Goal: Task Accomplishment & Management: Complete application form

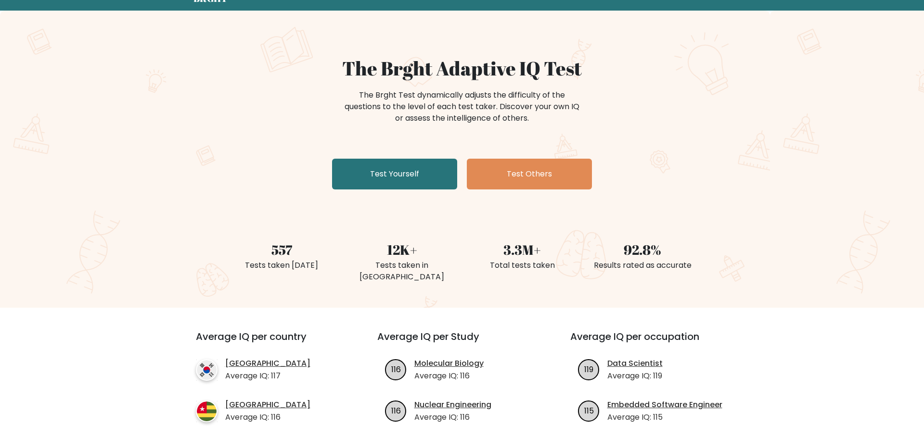
scroll to position [41, 0]
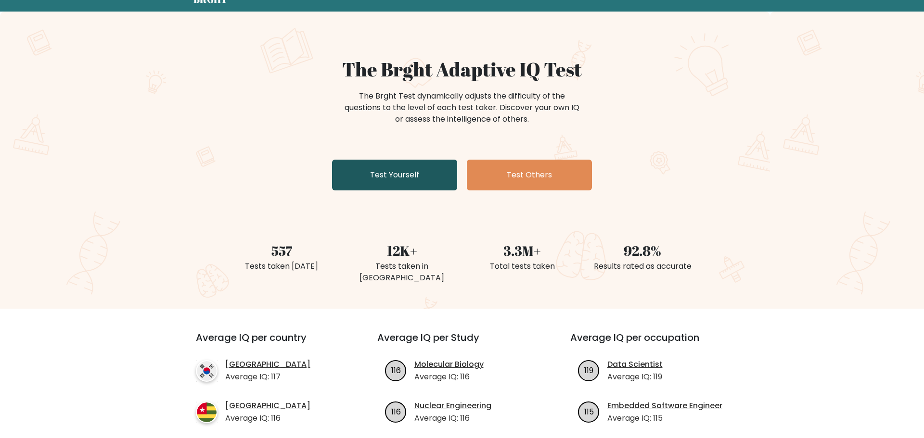
click at [374, 169] on link "Test Yourself" at bounding box center [394, 175] width 125 height 31
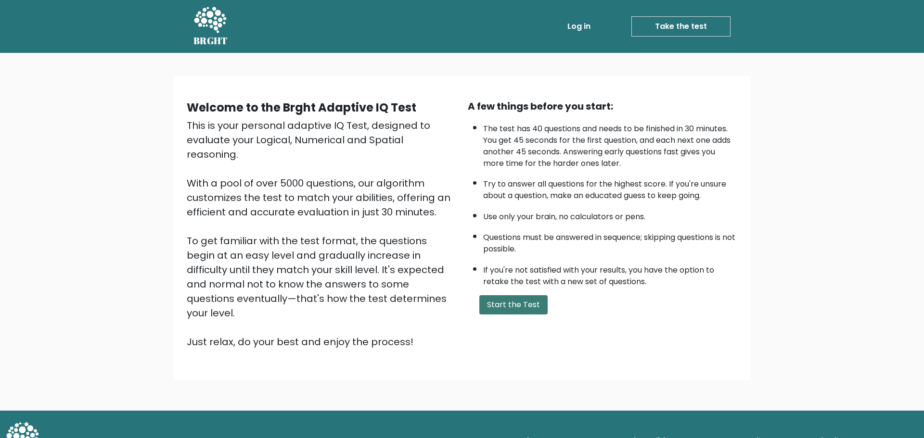
click at [509, 302] on button "Start the Test" at bounding box center [513, 305] width 68 height 19
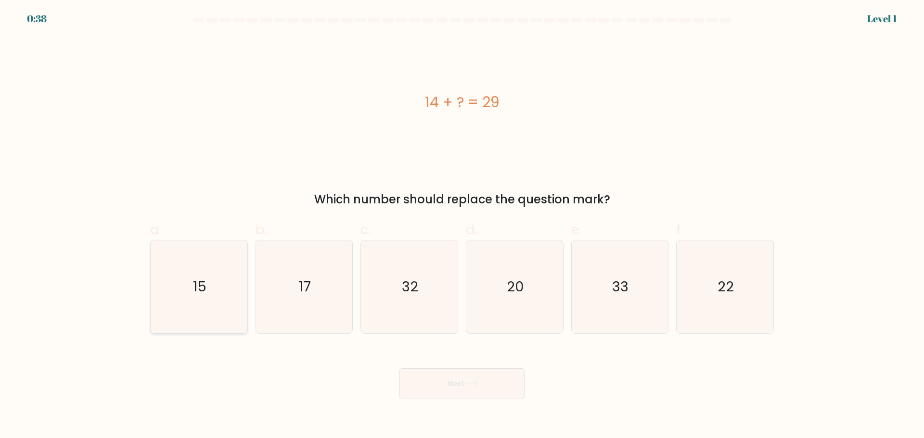
click at [221, 284] on icon "15" at bounding box center [199, 287] width 93 height 93
click at [462, 226] on input "a. 15" at bounding box center [462, 222] width 0 height 6
radio input "true"
click at [471, 390] on button "Next" at bounding box center [462, 384] width 125 height 31
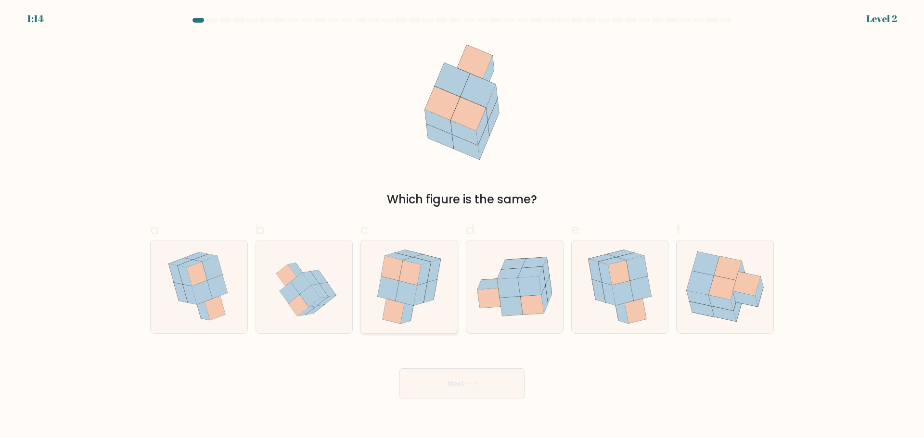
click at [430, 277] on icon at bounding box center [433, 270] width 13 height 23
click at [462, 226] on input "c." at bounding box center [462, 222] width 0 height 6
radio input "true"
click at [445, 383] on button "Next" at bounding box center [462, 384] width 125 height 31
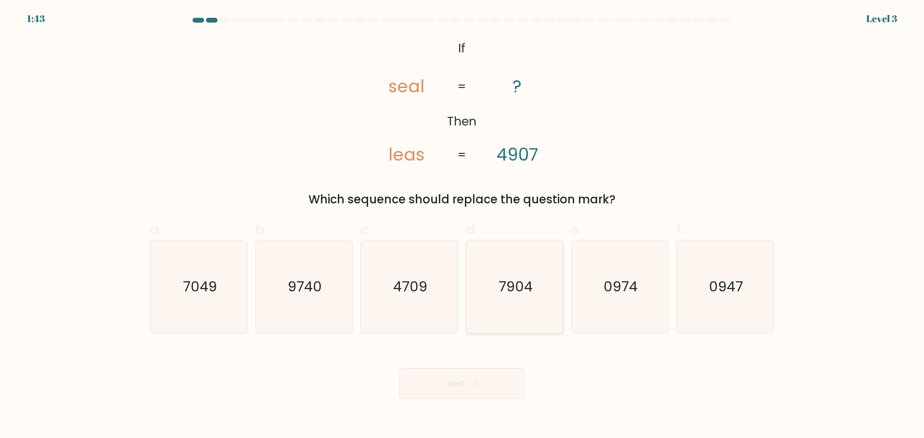
click at [506, 310] on icon "7904" at bounding box center [514, 287] width 93 height 93
click at [463, 226] on input "d. 7904" at bounding box center [462, 222] width 0 height 6
radio input "true"
click at [513, 309] on icon "7904" at bounding box center [515, 287] width 92 height 92
click at [463, 226] on input "d. 7904" at bounding box center [462, 222] width 0 height 6
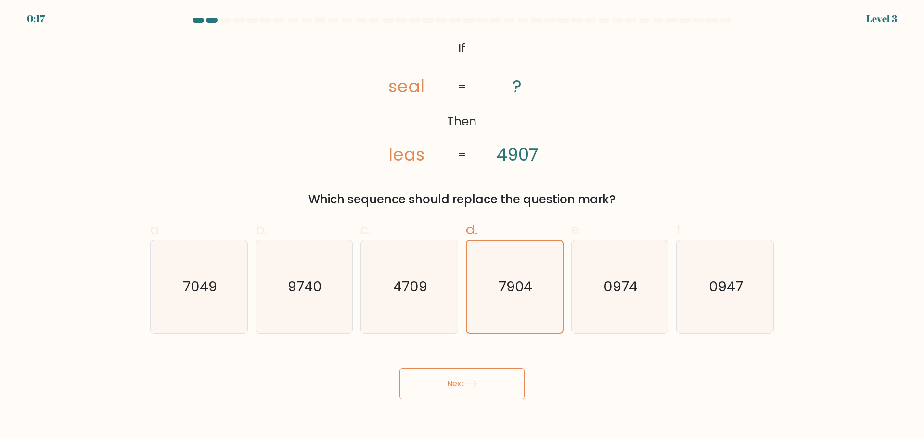
click at [445, 382] on button "Next" at bounding box center [462, 384] width 125 height 31
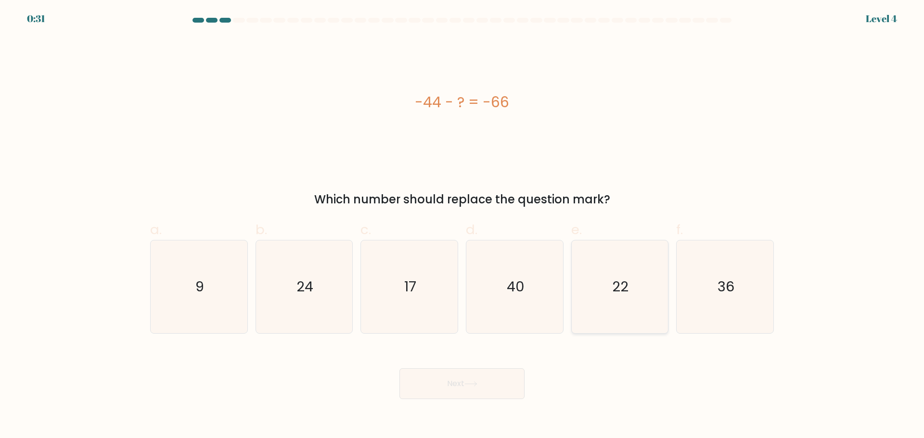
click at [620, 293] on text "22" at bounding box center [621, 286] width 16 height 19
click at [463, 226] on input "e. 22" at bounding box center [462, 222] width 0 height 6
radio input "true"
click at [492, 387] on button "Next" at bounding box center [462, 384] width 125 height 31
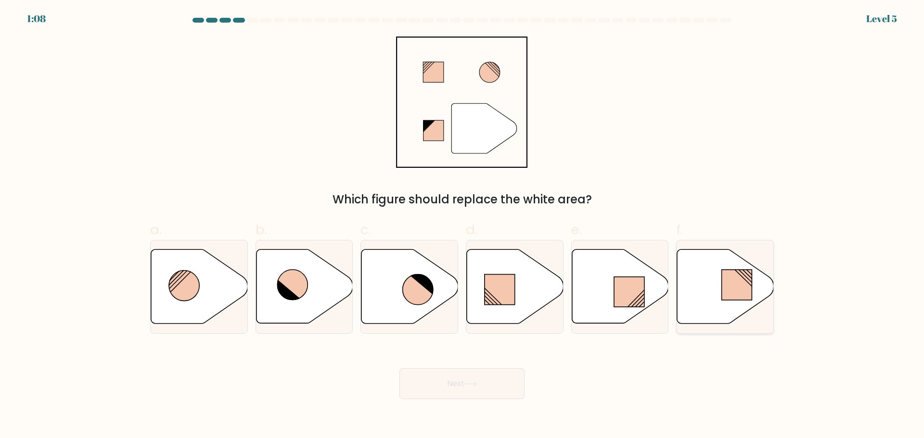
click at [735, 278] on rect at bounding box center [737, 285] width 30 height 30
click at [463, 226] on input "f." at bounding box center [462, 222] width 0 height 6
radio input "true"
click at [455, 406] on body "1:07 Level 5" at bounding box center [462, 219] width 924 height 438
click at [455, 392] on button "Next" at bounding box center [462, 384] width 125 height 31
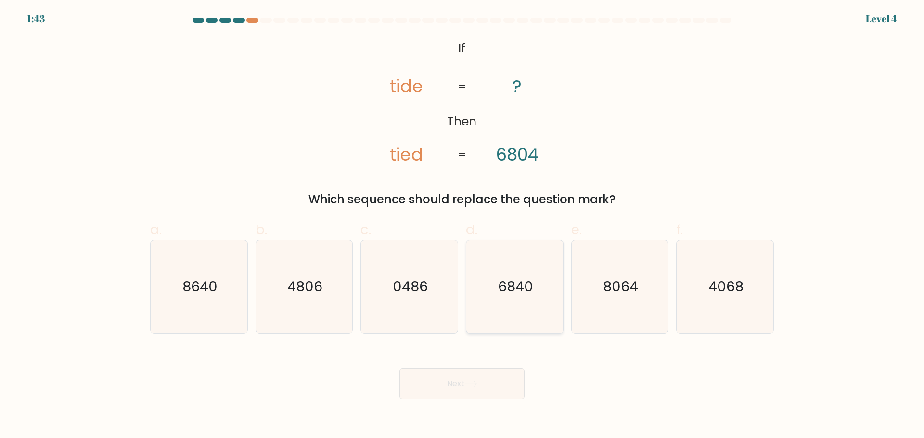
click at [533, 313] on icon "6840" at bounding box center [514, 287] width 93 height 93
click at [463, 226] on input "d. 6840" at bounding box center [462, 222] width 0 height 6
radio input "true"
click at [489, 379] on button "Next" at bounding box center [462, 384] width 125 height 31
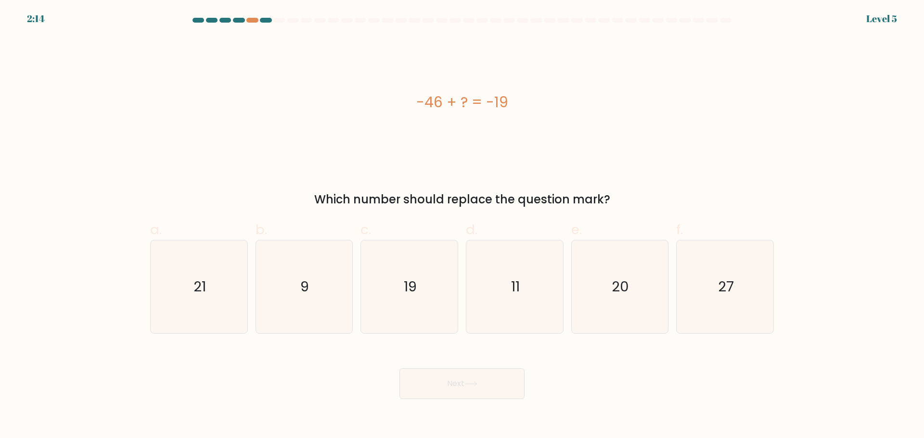
click at [781, 266] on form "a. 9" at bounding box center [462, 209] width 924 height 382
click at [747, 267] on icon "27" at bounding box center [725, 287] width 93 height 93
click at [463, 226] on input "f. 27" at bounding box center [462, 222] width 0 height 6
radio input "true"
click at [481, 393] on button "Next" at bounding box center [462, 384] width 125 height 31
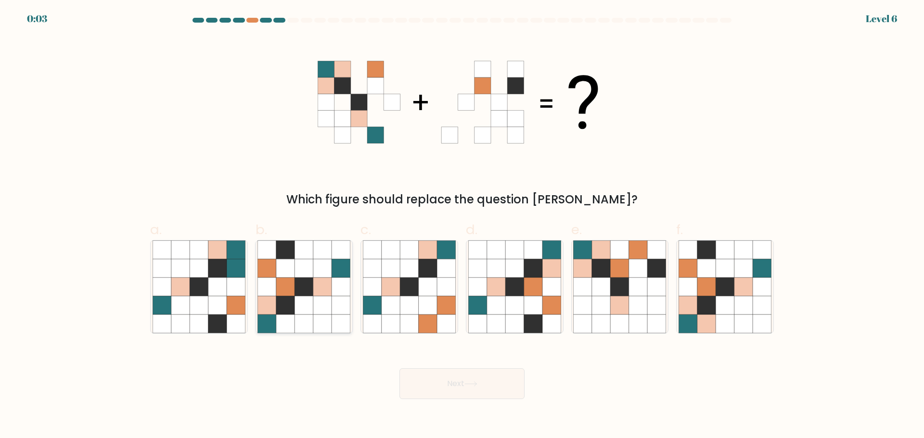
click at [317, 297] on icon at bounding box center [322, 305] width 18 height 18
click at [462, 226] on input "b." at bounding box center [462, 222] width 0 height 6
radio input "true"
click at [470, 387] on icon at bounding box center [470, 384] width 13 height 5
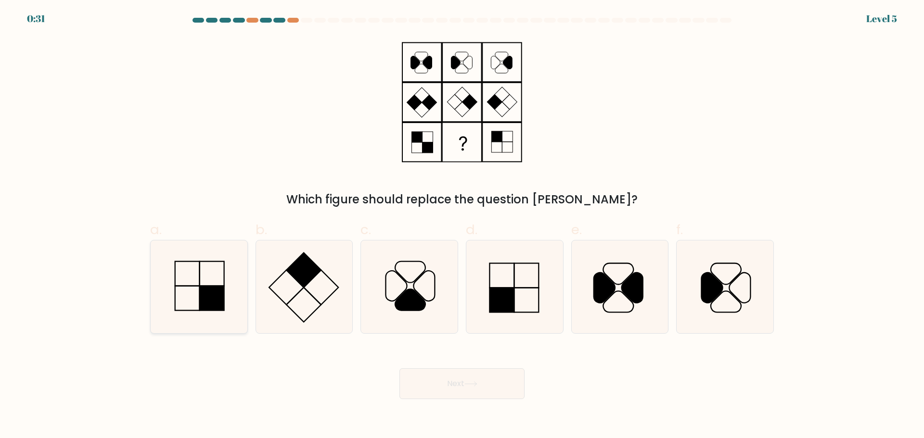
click at [176, 303] on icon at bounding box center [199, 287] width 93 height 93
click at [462, 226] on input "a." at bounding box center [462, 222] width 0 height 6
radio input "true"
click at [490, 387] on button "Next" at bounding box center [462, 384] width 125 height 31
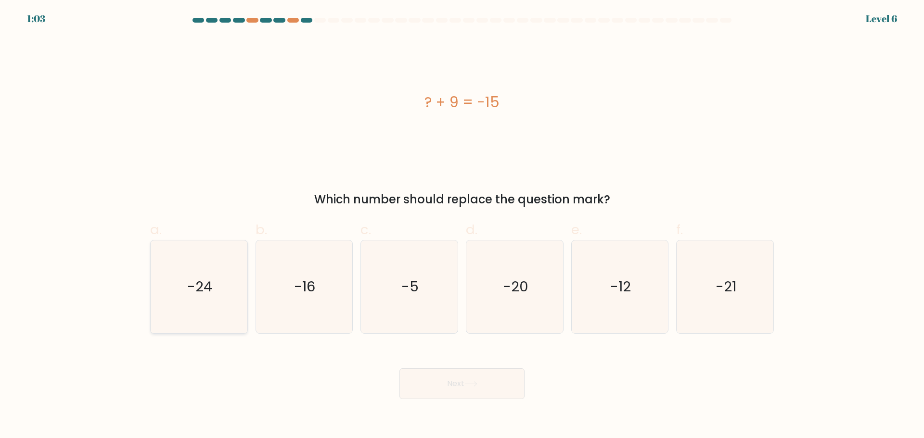
click at [247, 290] on div "-24" at bounding box center [199, 287] width 98 height 94
click at [462, 226] on input "a. -24" at bounding box center [462, 222] width 0 height 6
radio input "true"
click at [439, 392] on button "Next" at bounding box center [462, 384] width 125 height 31
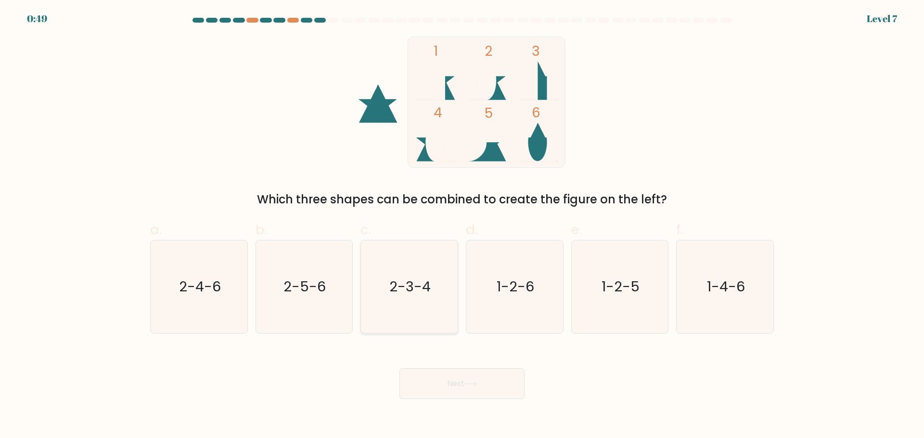
click at [416, 309] on icon "2-3-4" at bounding box center [409, 287] width 93 height 93
click at [462, 226] on input "c. 2-3-4" at bounding box center [462, 222] width 0 height 6
radio input "true"
click at [244, 298] on icon "2-4-6" at bounding box center [199, 287] width 93 height 93
click at [462, 226] on input "a. 2-4-6" at bounding box center [462, 222] width 0 height 6
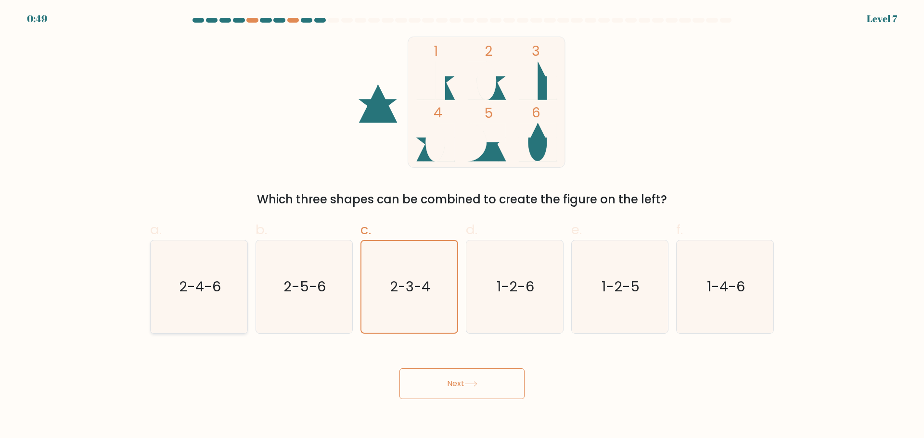
radio input "true"
click at [471, 386] on icon at bounding box center [470, 384] width 13 height 5
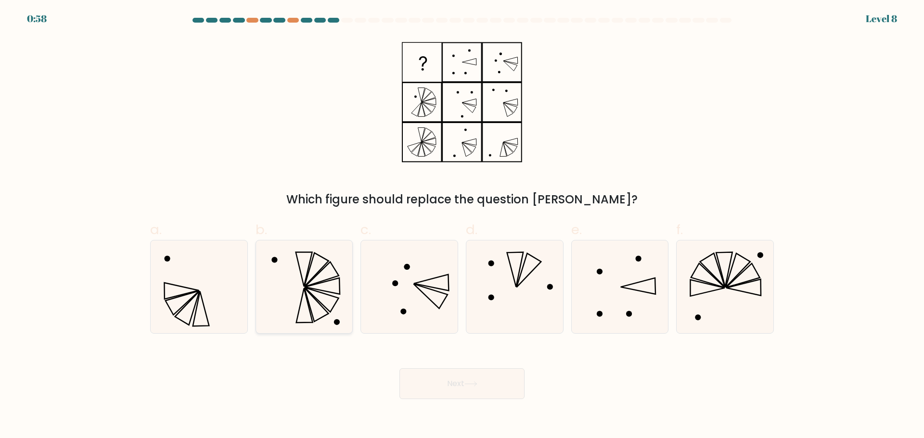
click at [314, 300] on icon at bounding box center [304, 287] width 93 height 93
click at [462, 226] on input "b." at bounding box center [462, 222] width 0 height 6
radio input "true"
click at [481, 383] on button "Next" at bounding box center [462, 384] width 125 height 31
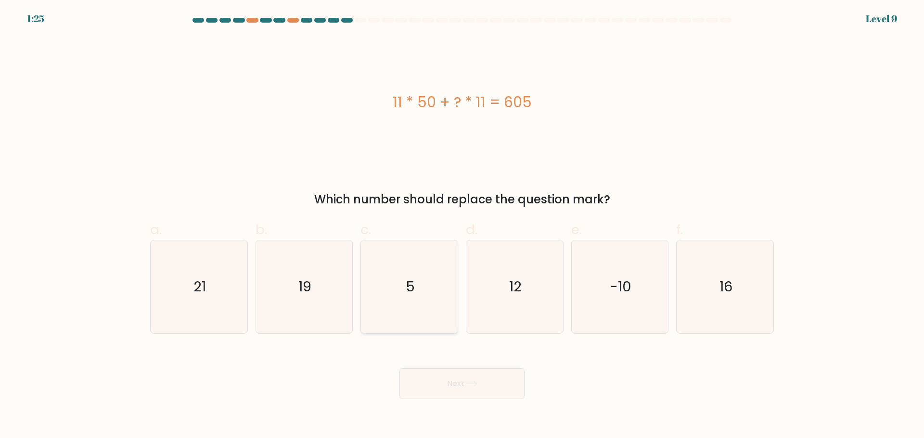
click at [438, 305] on icon "5" at bounding box center [409, 287] width 93 height 93
click at [462, 226] on input "c. 5" at bounding box center [462, 222] width 0 height 6
radio input "true"
click at [485, 380] on button "Next" at bounding box center [462, 384] width 125 height 31
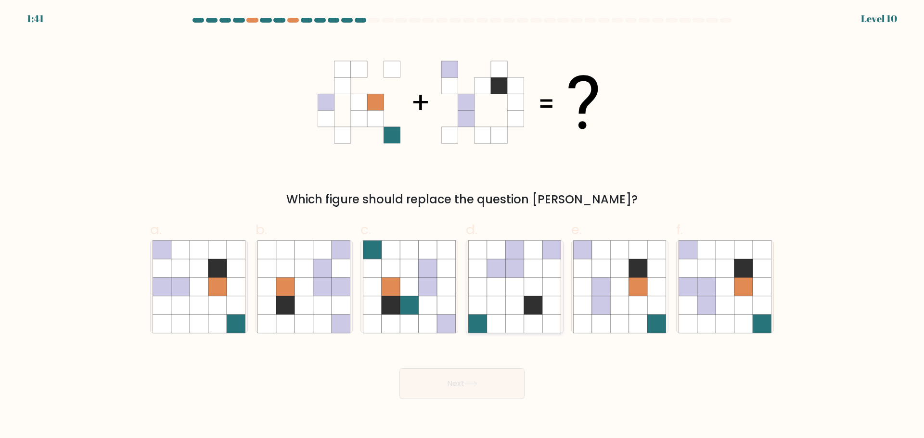
click at [537, 270] on icon at bounding box center [533, 268] width 18 height 18
click at [463, 226] on input "d." at bounding box center [462, 222] width 0 height 6
radio input "true"
click at [487, 390] on button "Next" at bounding box center [462, 384] width 125 height 31
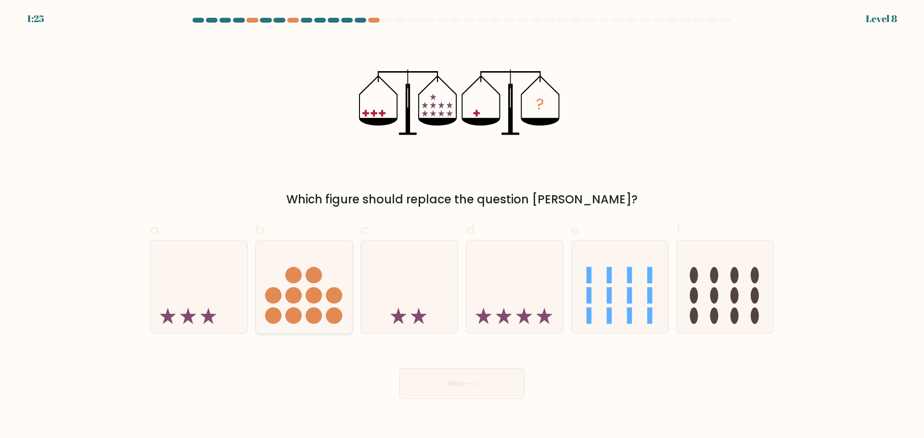
click at [346, 326] on icon at bounding box center [304, 287] width 97 height 80
click at [462, 226] on input "b." at bounding box center [462, 222] width 0 height 6
radio input "true"
click at [651, 284] on icon at bounding box center [620, 287] width 97 height 80
click at [463, 226] on input "e." at bounding box center [462, 222] width 0 height 6
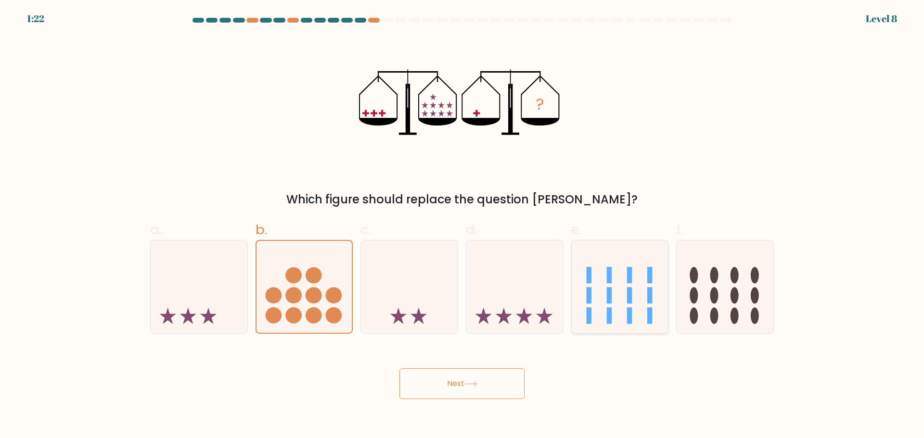
radio input "true"
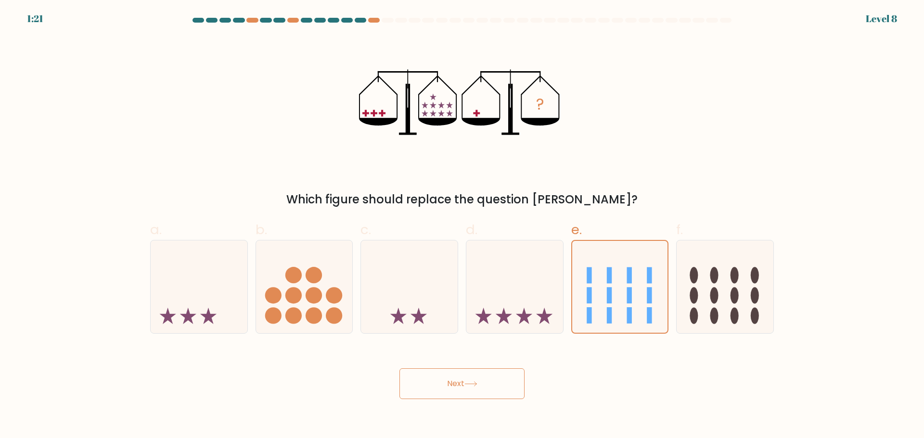
click at [353, 290] on div "b." at bounding box center [304, 277] width 105 height 114
click at [328, 280] on icon at bounding box center [304, 287] width 97 height 80
click at [462, 226] on input "b." at bounding box center [462, 222] width 0 height 6
radio input "true"
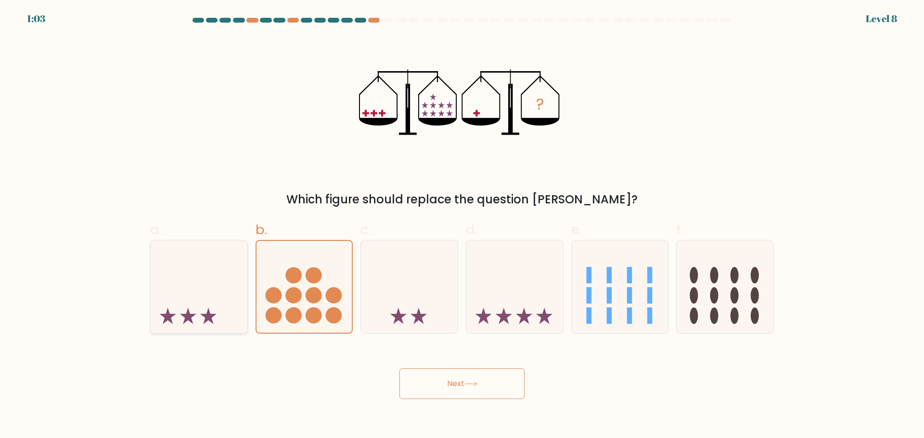
click at [216, 289] on icon at bounding box center [199, 287] width 97 height 80
click at [462, 226] on input "a." at bounding box center [462, 222] width 0 height 6
radio input "true"
click at [434, 380] on button "Next" at bounding box center [462, 384] width 125 height 31
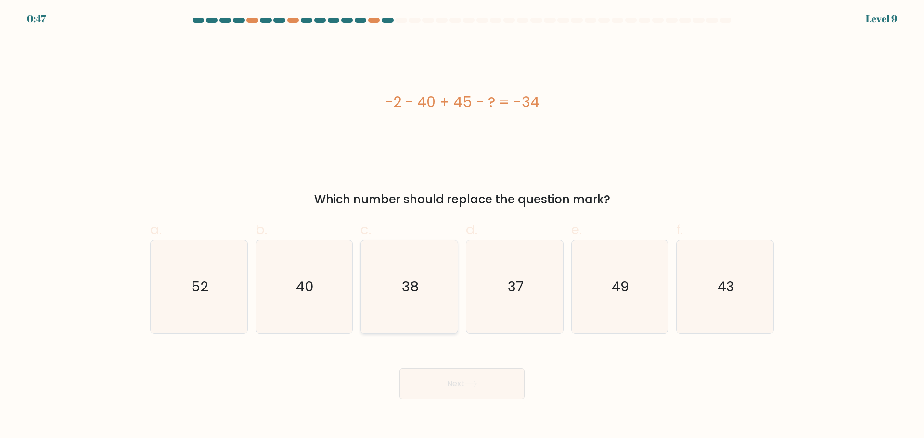
click at [436, 309] on icon "38" at bounding box center [409, 287] width 93 height 93
click at [462, 226] on input "c. 38" at bounding box center [462, 222] width 0 height 6
radio input "true"
click at [463, 382] on button "Next" at bounding box center [462, 384] width 125 height 31
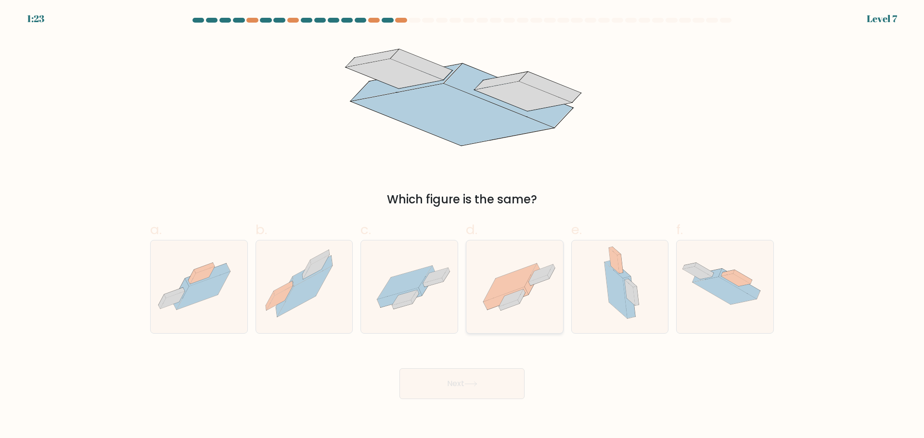
click at [502, 313] on icon at bounding box center [514, 287] width 97 height 72
click at [463, 226] on input "d." at bounding box center [462, 222] width 0 height 6
radio input "true"
click at [487, 375] on button "Next" at bounding box center [462, 384] width 125 height 31
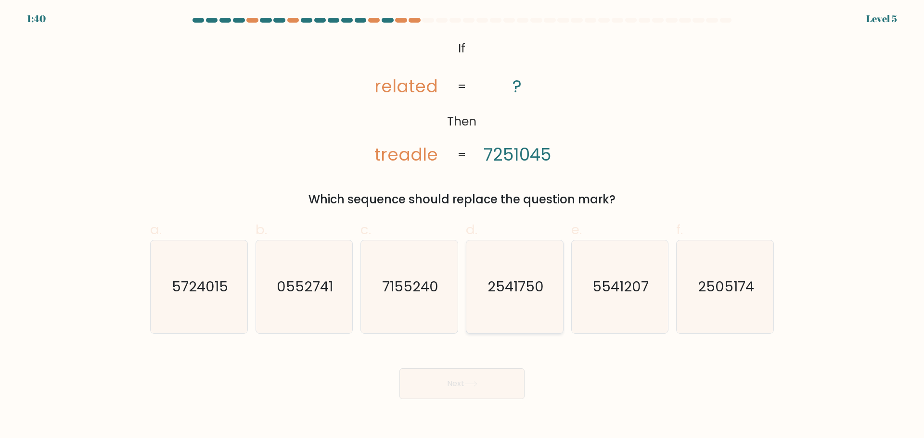
click at [499, 305] on icon "2541750" at bounding box center [514, 287] width 93 height 93
click at [463, 226] on input "d. 2541750" at bounding box center [462, 222] width 0 height 6
radio input "true"
click at [477, 382] on icon at bounding box center [470, 384] width 13 height 5
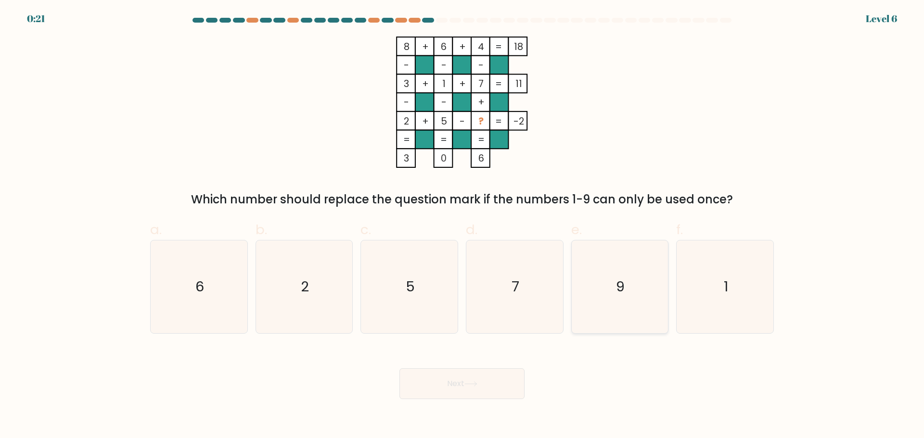
click at [580, 286] on icon "9" at bounding box center [619, 287] width 93 height 93
click at [463, 226] on input "e. 9" at bounding box center [462, 222] width 0 height 6
radio input "true"
click at [456, 387] on button "Next" at bounding box center [462, 384] width 125 height 31
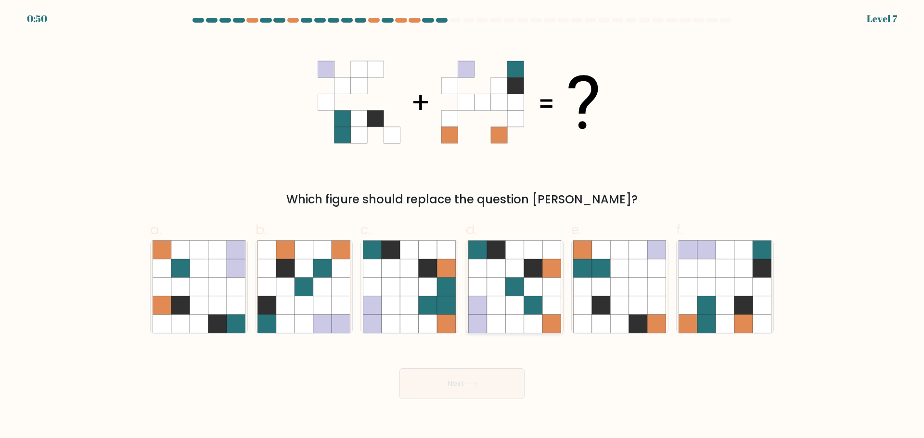
click at [528, 260] on icon at bounding box center [533, 268] width 18 height 18
click at [463, 226] on input "d." at bounding box center [462, 222] width 0 height 6
radio input "true"
click at [482, 393] on button "Next" at bounding box center [462, 384] width 125 height 31
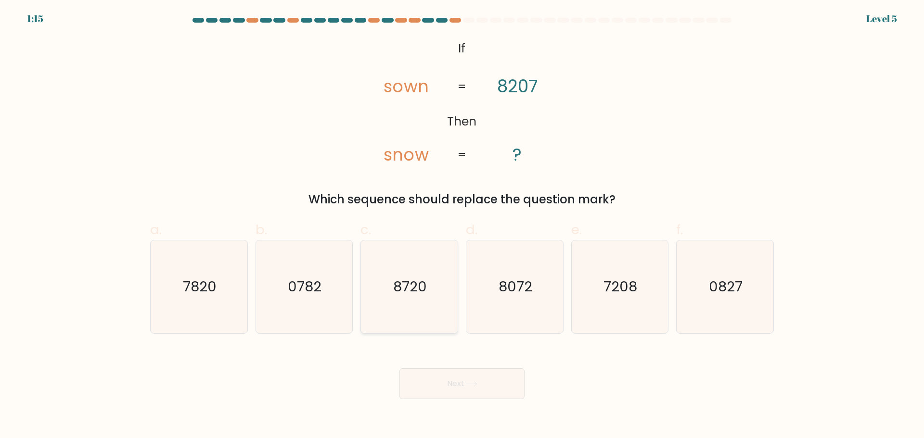
click at [429, 289] on icon "8720" at bounding box center [409, 287] width 93 height 93
click at [462, 226] on input "c. 8720" at bounding box center [462, 222] width 0 height 6
radio input "true"
click at [452, 388] on button "Next" at bounding box center [462, 384] width 125 height 31
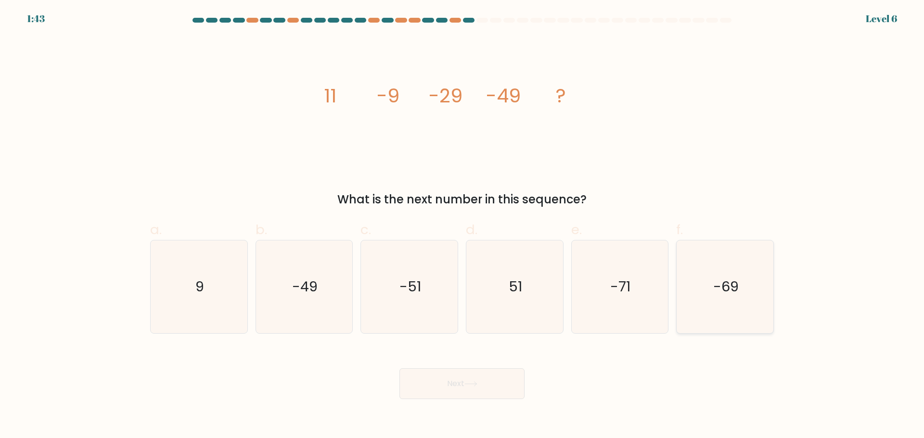
click at [732, 290] on text "-69" at bounding box center [726, 286] width 26 height 19
click at [463, 226] on input "f. -69" at bounding box center [462, 222] width 0 height 6
radio input "true"
click at [498, 385] on button "Next" at bounding box center [462, 384] width 125 height 31
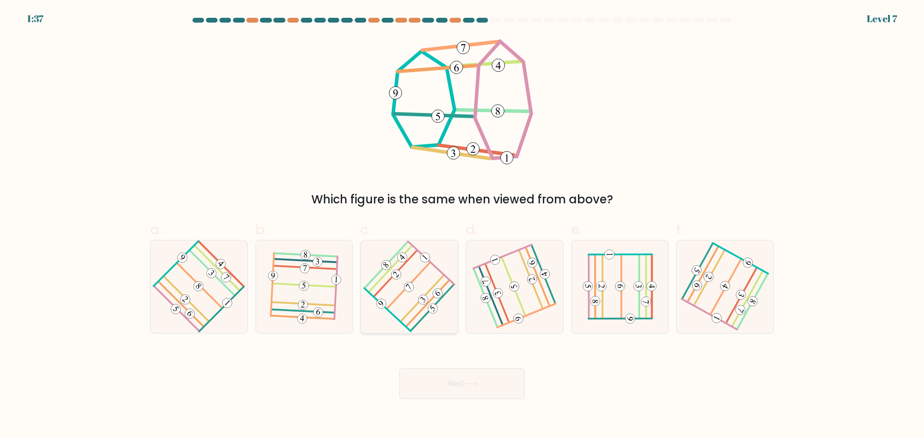
click at [387, 314] on icon at bounding box center [410, 287] width 74 height 74
click at [462, 226] on input "c." at bounding box center [462, 222] width 0 height 6
radio input "true"
click at [482, 380] on button "Next" at bounding box center [462, 384] width 125 height 31
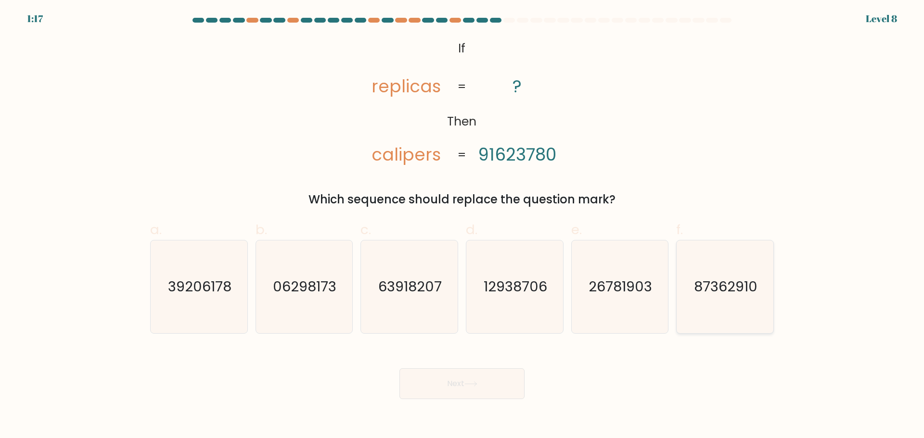
click at [755, 279] on text "87362910" at bounding box center [727, 286] width 64 height 19
click at [463, 226] on input "f. 87362910" at bounding box center [462, 222] width 0 height 6
radio input "true"
click at [494, 382] on button "Next" at bounding box center [462, 384] width 125 height 31
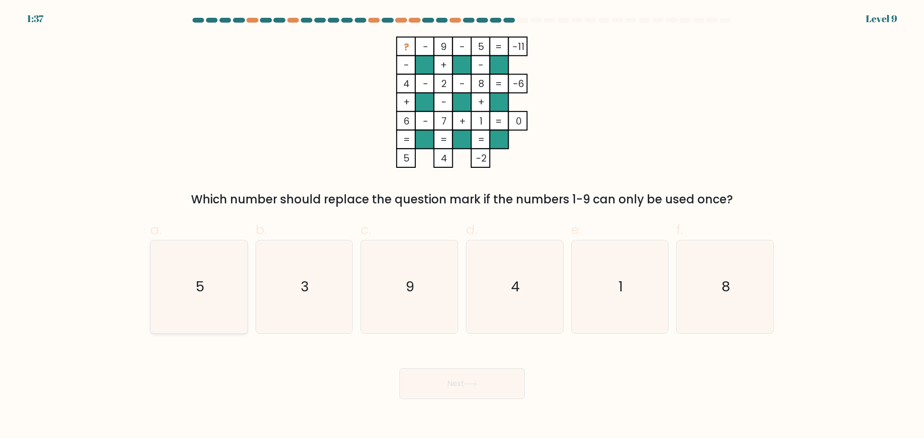
click at [212, 282] on icon "5" at bounding box center [199, 287] width 93 height 93
click at [462, 226] on input "a. 5" at bounding box center [462, 222] width 0 height 6
radio input "true"
click at [467, 385] on icon at bounding box center [470, 384] width 13 height 5
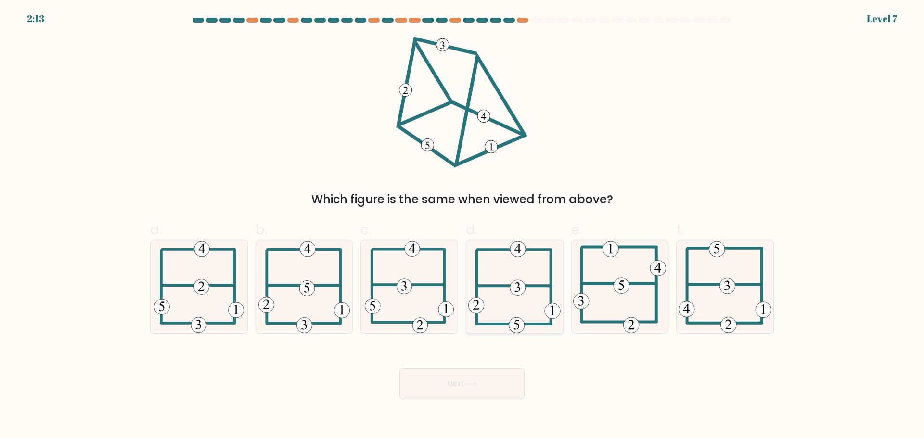
click at [533, 276] on icon at bounding box center [514, 287] width 92 height 93
click at [463, 226] on input "d." at bounding box center [462, 222] width 0 height 6
radio input "true"
click at [480, 383] on button "Next" at bounding box center [462, 384] width 125 height 31
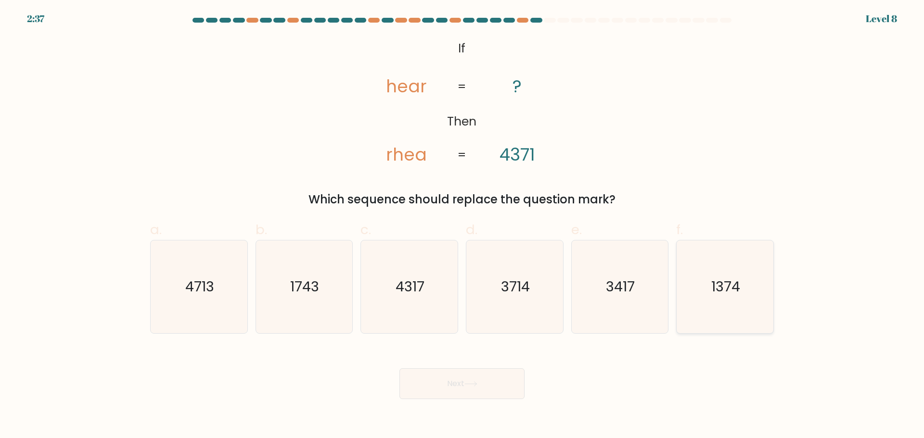
click at [705, 280] on icon "1374" at bounding box center [725, 287] width 93 height 93
click at [463, 226] on input "f. 1374" at bounding box center [462, 222] width 0 height 6
radio input "true"
click at [477, 393] on button "Next" at bounding box center [462, 384] width 125 height 31
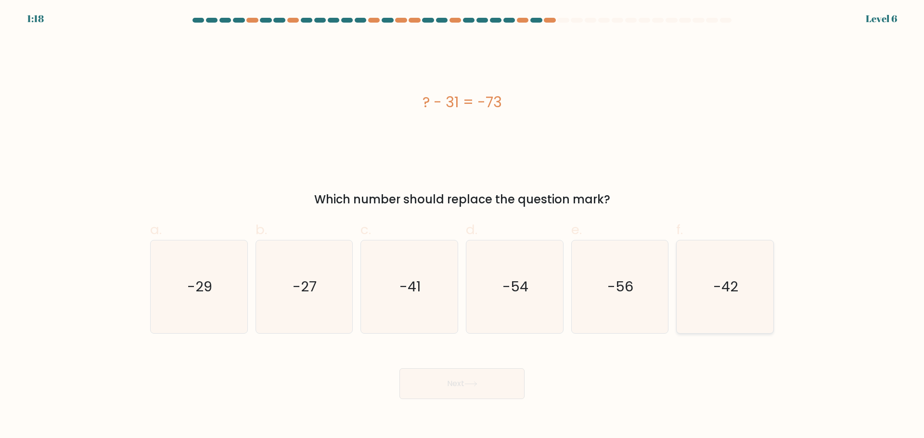
click at [760, 288] on icon "-42" at bounding box center [725, 287] width 93 height 93
click at [463, 226] on input "f. -42" at bounding box center [462, 222] width 0 height 6
radio input "true"
click at [479, 374] on button "Next" at bounding box center [462, 384] width 125 height 31
click at [477, 380] on button "Next" at bounding box center [462, 384] width 125 height 31
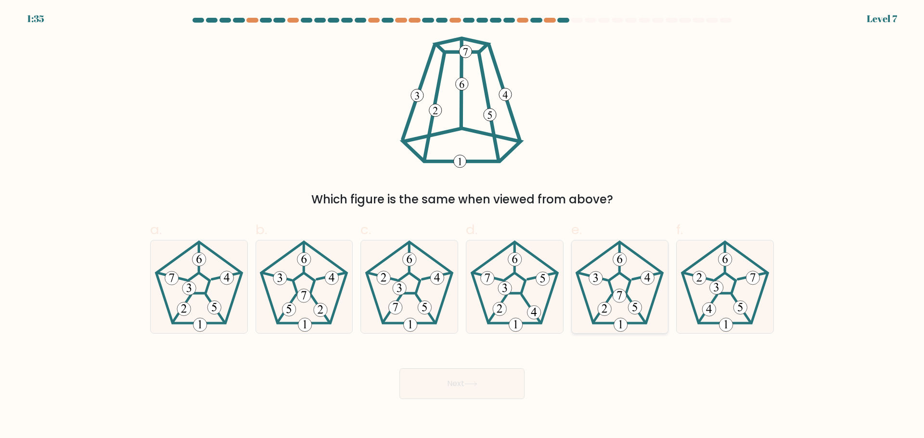
click at [633, 287] on icon at bounding box center [619, 287] width 93 height 93
click at [463, 226] on input "e." at bounding box center [462, 222] width 0 height 6
radio input "true"
click at [484, 381] on button "Next" at bounding box center [462, 384] width 125 height 31
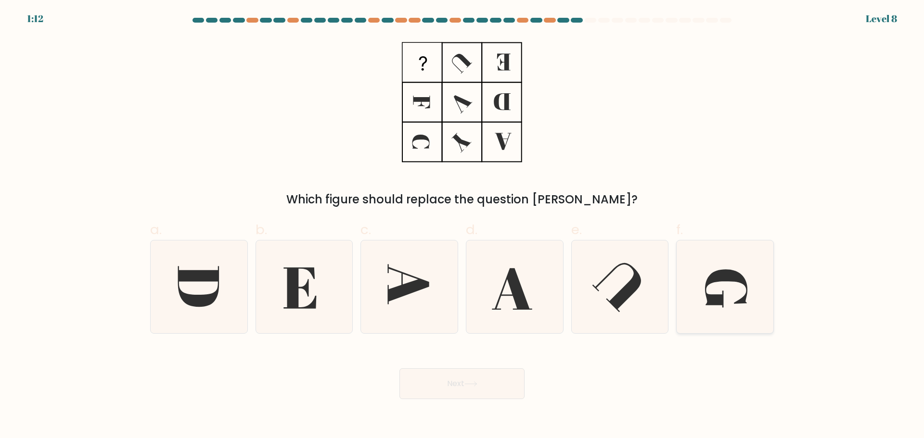
click at [727, 279] on icon at bounding box center [726, 289] width 42 height 38
click at [463, 226] on input "f." at bounding box center [462, 222] width 0 height 6
radio input "true"
click at [446, 394] on button "Next" at bounding box center [462, 384] width 125 height 31
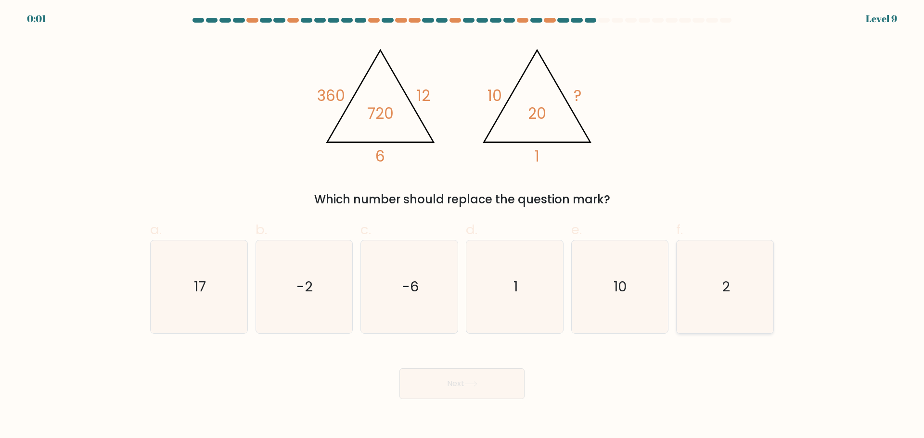
click at [678, 275] on div "2" at bounding box center [725, 287] width 98 height 94
click at [463, 226] on input "f. 2" at bounding box center [462, 222] width 0 height 6
radio input "true"
click at [436, 392] on button "Next" at bounding box center [462, 384] width 125 height 31
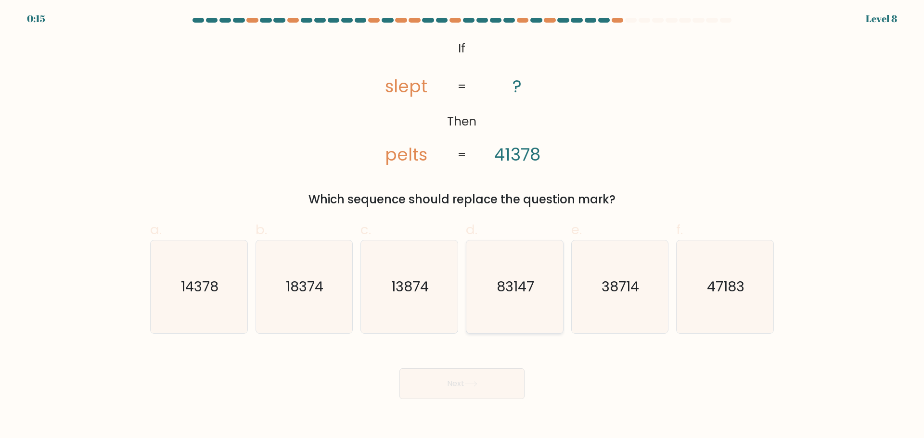
click at [522, 316] on icon "83147" at bounding box center [514, 287] width 93 height 93
click at [463, 226] on input "d. 83147" at bounding box center [462, 222] width 0 height 6
radio input "true"
click at [426, 383] on button "Next" at bounding box center [462, 384] width 125 height 31
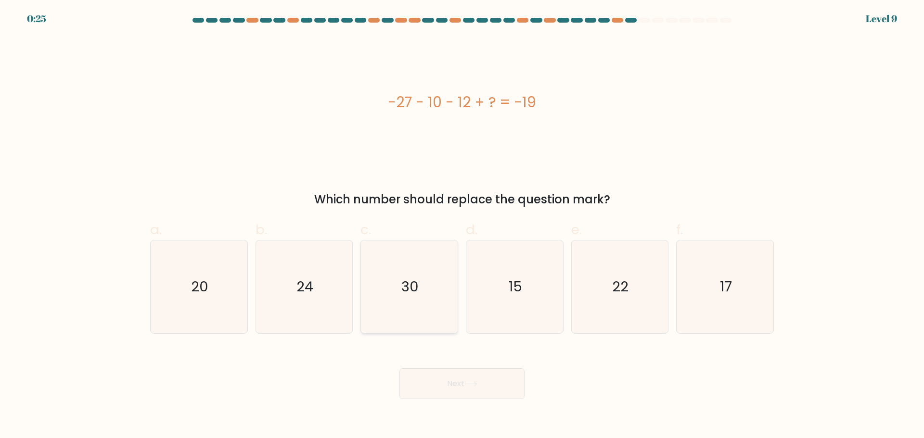
click at [406, 277] on icon "30" at bounding box center [409, 287] width 93 height 93
click at [462, 226] on input "c. 30" at bounding box center [462, 222] width 0 height 6
radio input "true"
click at [442, 380] on button "Next" at bounding box center [462, 384] width 125 height 31
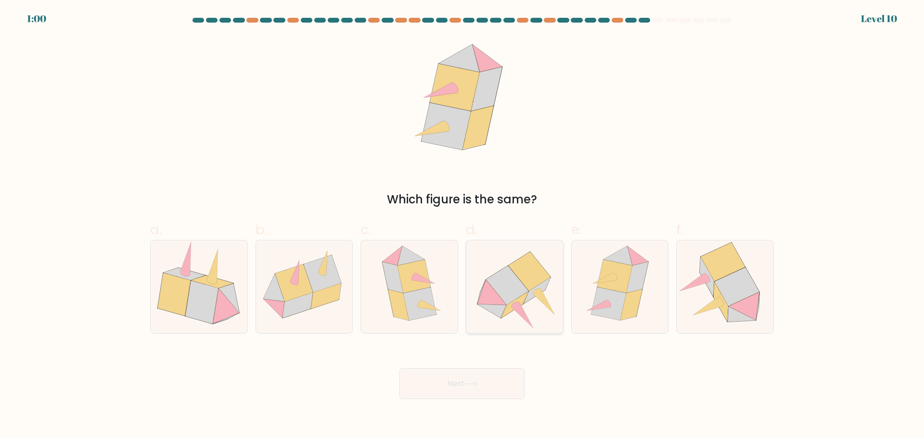
click at [535, 304] on icon at bounding box center [514, 287] width 97 height 88
click at [463, 226] on input "d." at bounding box center [462, 222] width 0 height 6
radio input "true"
click at [482, 379] on button "Next" at bounding box center [462, 384] width 125 height 31
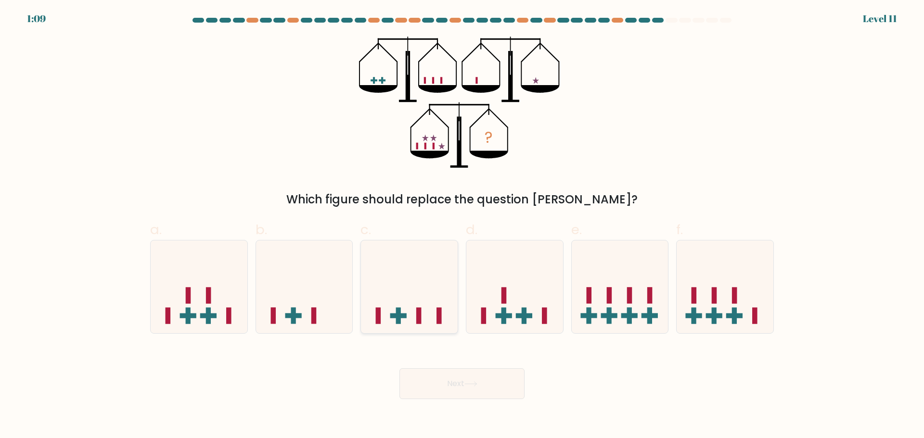
click at [395, 283] on icon at bounding box center [409, 287] width 97 height 80
click at [462, 226] on input "c." at bounding box center [462, 222] width 0 height 6
radio input "true"
click at [434, 383] on button "Next" at bounding box center [462, 384] width 125 height 31
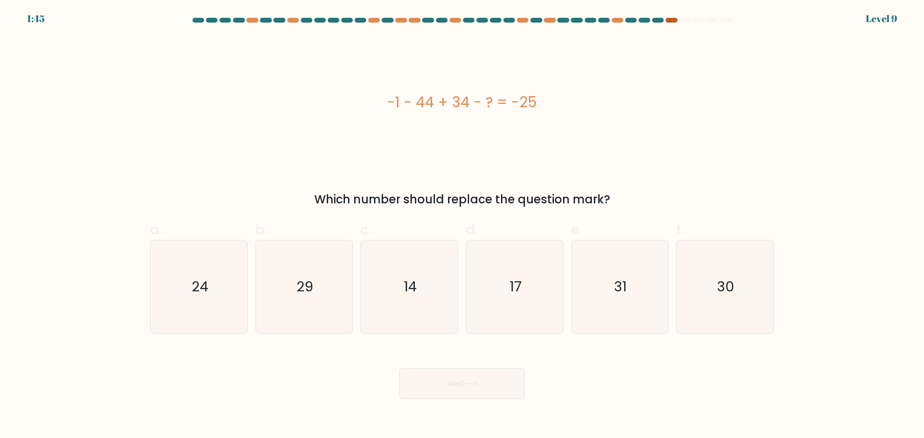
click at [673, 21] on div at bounding box center [672, 20] width 12 height 5
click at [672, 20] on div at bounding box center [672, 20] width 12 height 5
click at [660, 20] on div at bounding box center [658, 20] width 12 height 5
click at [392, 268] on icon "14" at bounding box center [409, 287] width 93 height 93
click at [462, 226] on input "c. 14" at bounding box center [462, 222] width 0 height 6
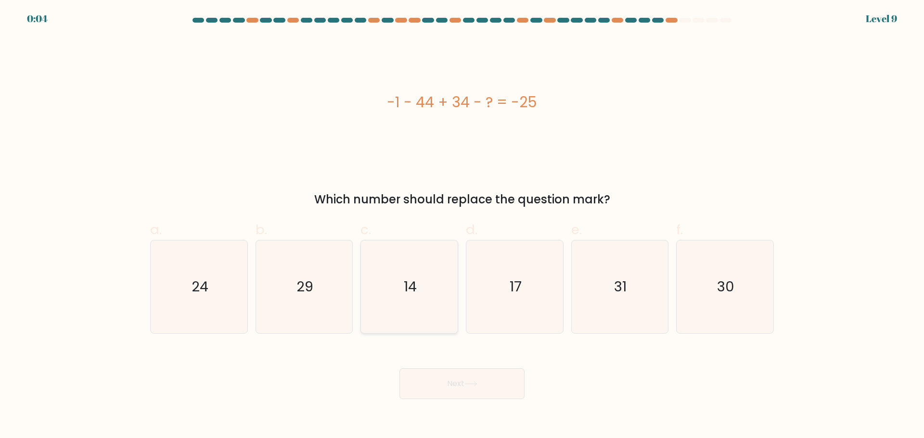
radio input "true"
click at [455, 387] on button "Next" at bounding box center [462, 384] width 125 height 31
click at [459, 382] on button "Next" at bounding box center [462, 384] width 125 height 31
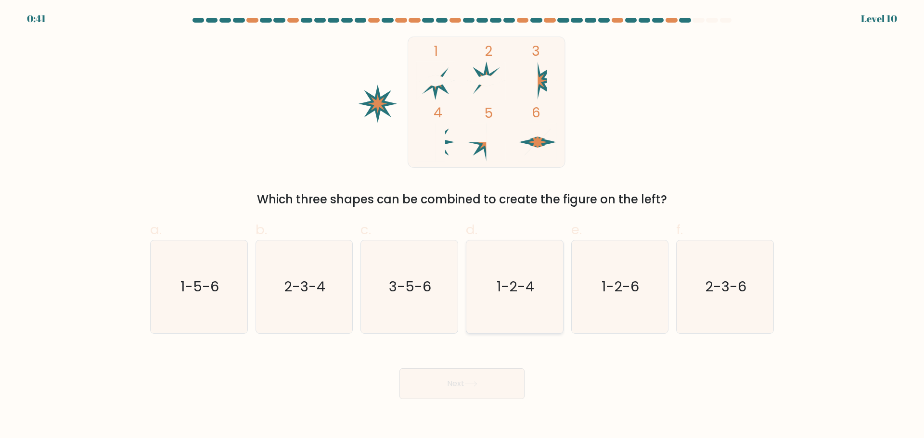
click at [520, 283] on text "1-2-4" at bounding box center [516, 286] width 38 height 19
click at [463, 226] on input "d. 1-2-4" at bounding box center [462, 222] width 0 height 6
radio input "true"
click at [474, 392] on button "Next" at bounding box center [462, 384] width 125 height 31
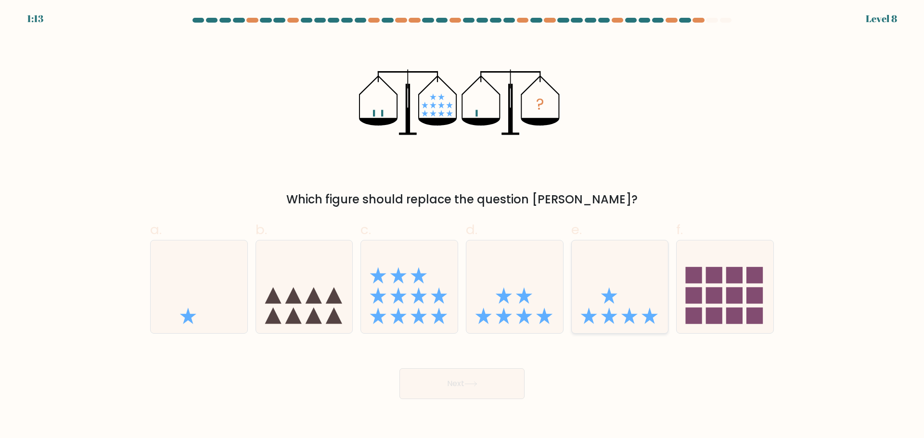
click at [631, 263] on icon at bounding box center [620, 287] width 97 height 80
click at [463, 226] on input "e." at bounding box center [462, 222] width 0 height 6
radio input "true"
click at [476, 393] on button "Next" at bounding box center [462, 384] width 125 height 31
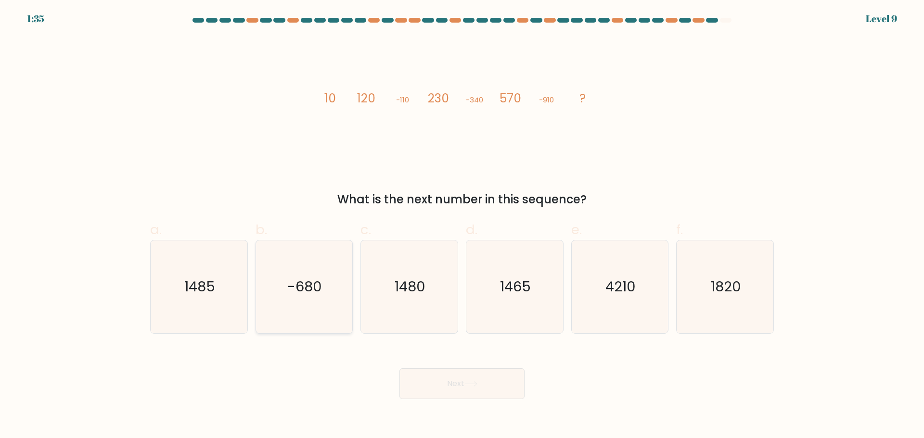
click at [297, 284] on text "-680" at bounding box center [305, 286] width 35 height 19
click at [462, 226] on input "b. -680" at bounding box center [462, 222] width 0 height 6
radio input "true"
click at [493, 389] on button "Next" at bounding box center [462, 384] width 125 height 31
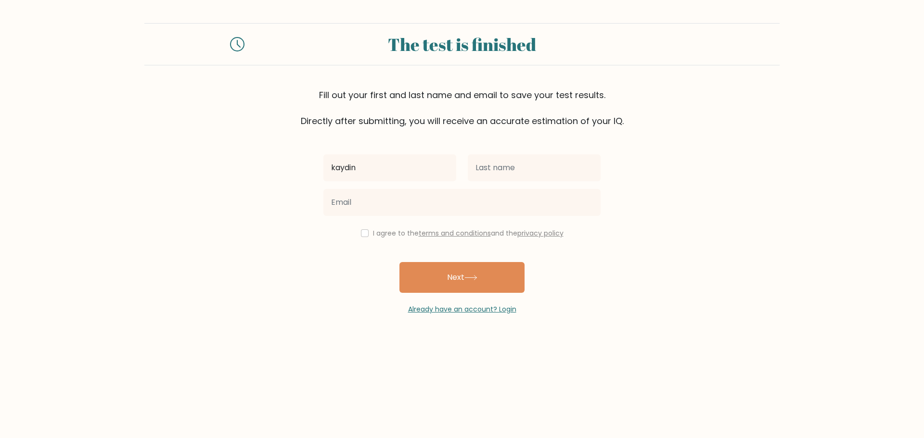
type input "kaydin"
click at [545, 170] on input "text" at bounding box center [534, 168] width 133 height 27
type input "lolesi"
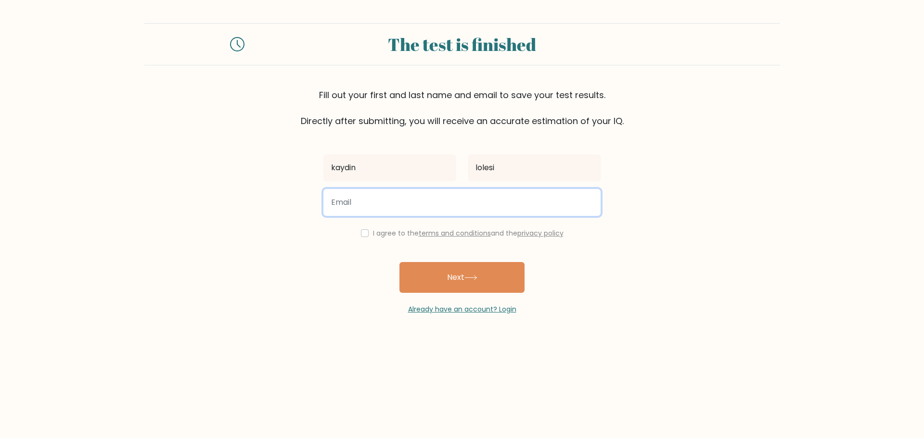
click at [478, 201] on input "email" at bounding box center [461, 202] width 277 height 27
type input "kaydinlolesi@gmail.com"
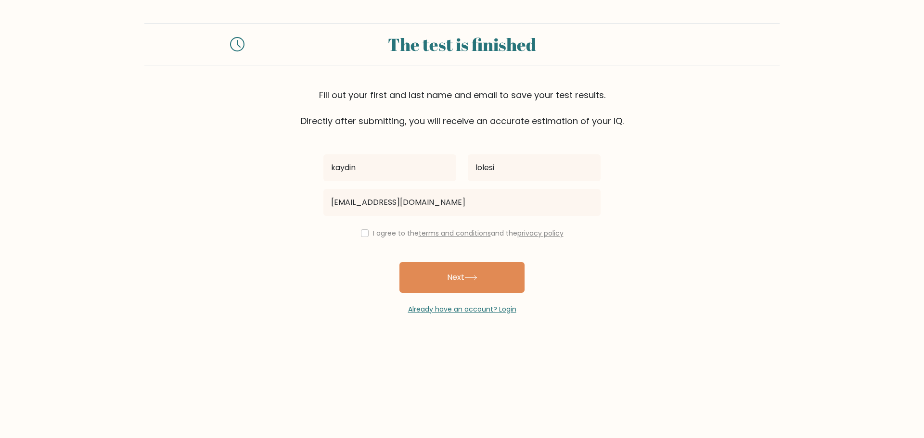
click at [392, 233] on label "I agree to the terms and conditions and the privacy policy" at bounding box center [468, 234] width 191 height 10
click at [366, 237] on div "I agree to the terms and conditions and the privacy policy" at bounding box center [462, 234] width 289 height 12
click at [363, 233] on input "checkbox" at bounding box center [365, 234] width 8 height 8
checkbox input "true"
click at [422, 276] on button "Next" at bounding box center [462, 277] width 125 height 31
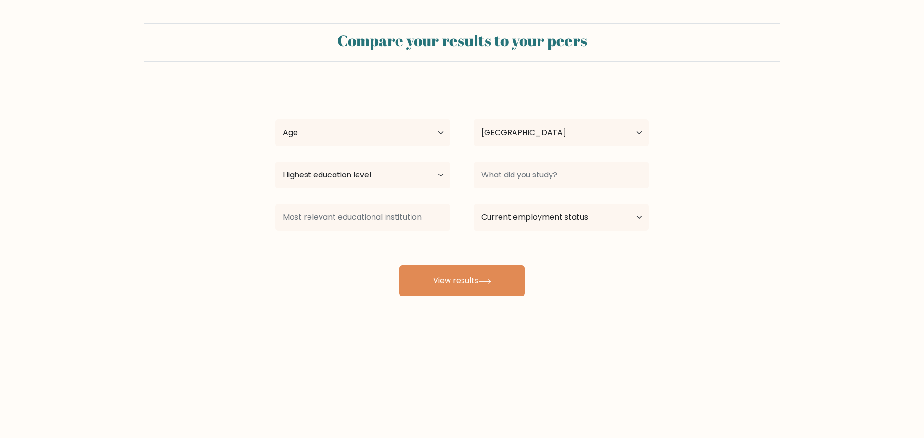
select select "NZ"
click at [424, 134] on select "Age Under 18 years old 18-24 years old 25-34 years old 35-44 years old 45-54 ye…" at bounding box center [362, 132] width 175 height 27
select select "min_18"
click at [275, 119] on select "Age Under 18 years old 18-24 years old 25-34 years old 35-44 years old 45-54 ye…" at bounding box center [362, 132] width 175 height 27
click at [504, 149] on div "Country Afghanistan Albania Algeria American Samoa Andorra Angola Anguilla Anta…" at bounding box center [561, 133] width 198 height 35
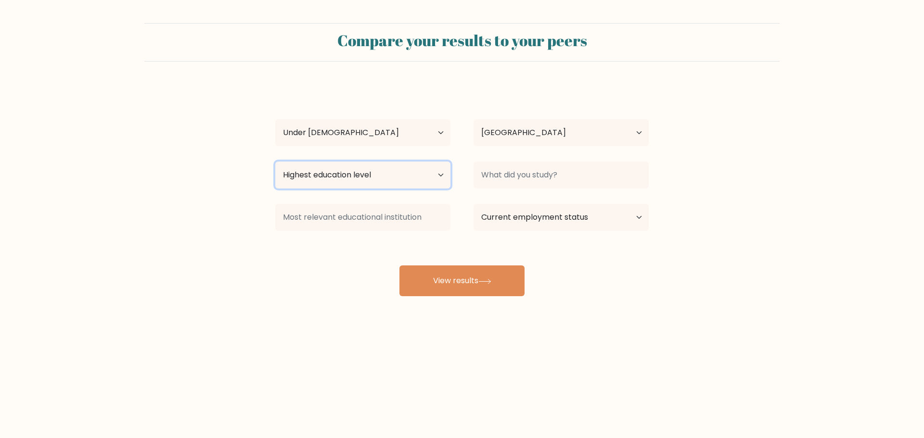
click at [400, 177] on select "Highest education level No schooling Primary Lower Secondary Upper Secondary Oc…" at bounding box center [362, 175] width 175 height 27
select select "lower_secondary"
click at [275, 162] on select "Highest education level No schooling Primary Lower Secondary Upper Secondary Oc…" at bounding box center [362, 175] width 175 height 27
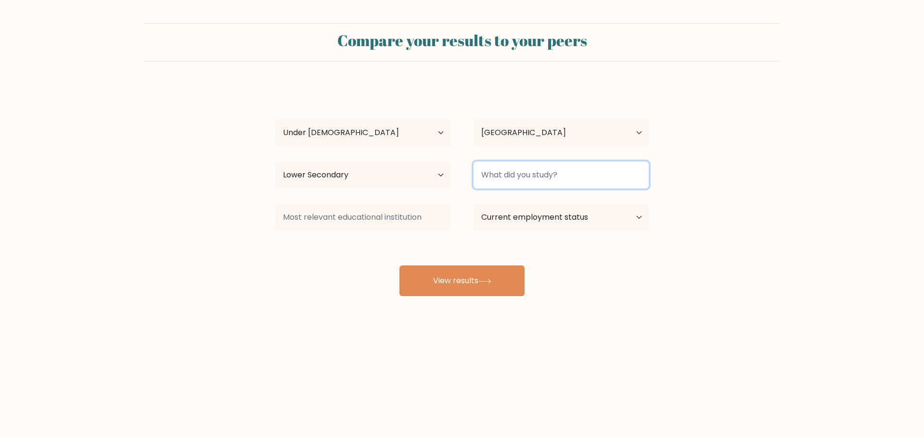
click at [554, 180] on input at bounding box center [561, 175] width 175 height 27
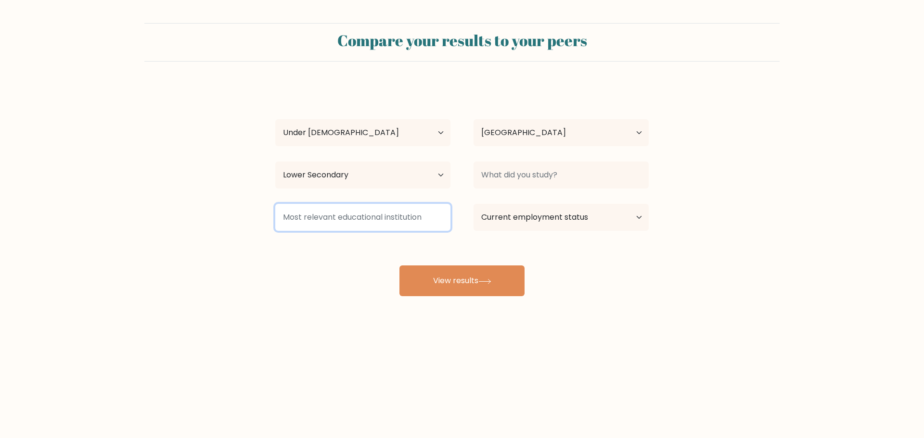
click at [425, 219] on input at bounding box center [362, 217] width 175 height 27
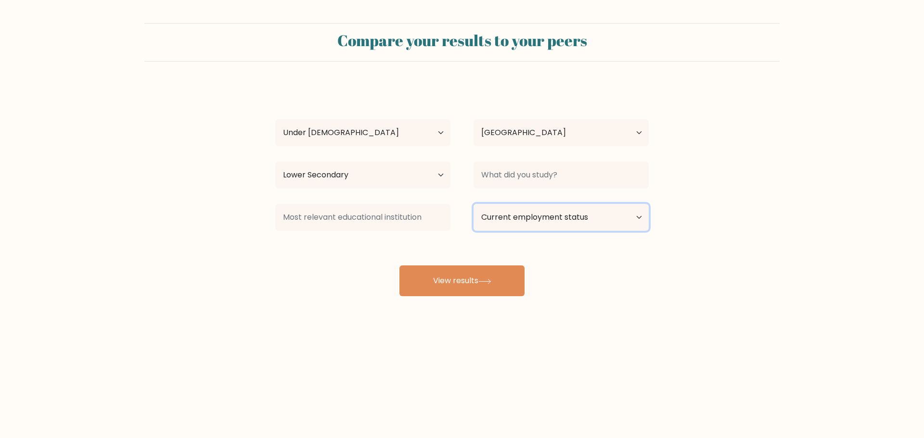
click at [544, 219] on select "Current employment status Employed Student Retired Other / prefer not to answer" at bounding box center [561, 217] width 175 height 27
select select "student"
click at [474, 204] on select "Current employment status Employed Student Retired Other / prefer not to answer" at bounding box center [561, 217] width 175 height 27
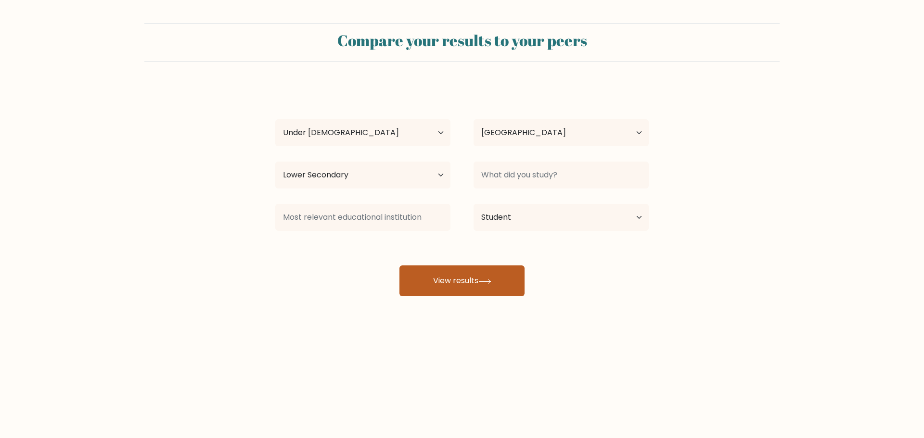
click at [490, 274] on button "View results" at bounding box center [462, 281] width 125 height 31
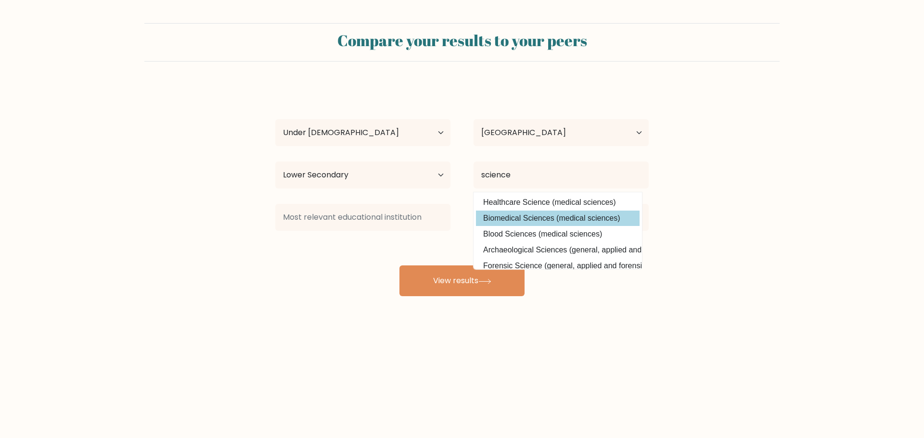
click at [560, 221] on option "Biomedical Sciences (medical sciences)" at bounding box center [558, 218] width 164 height 15
type input "Biomedical Sciences"
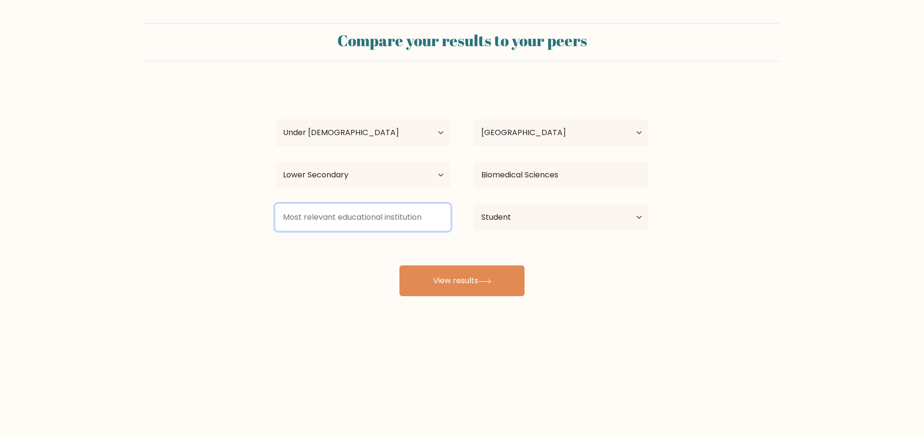
click at [371, 208] on input at bounding box center [362, 217] width 175 height 27
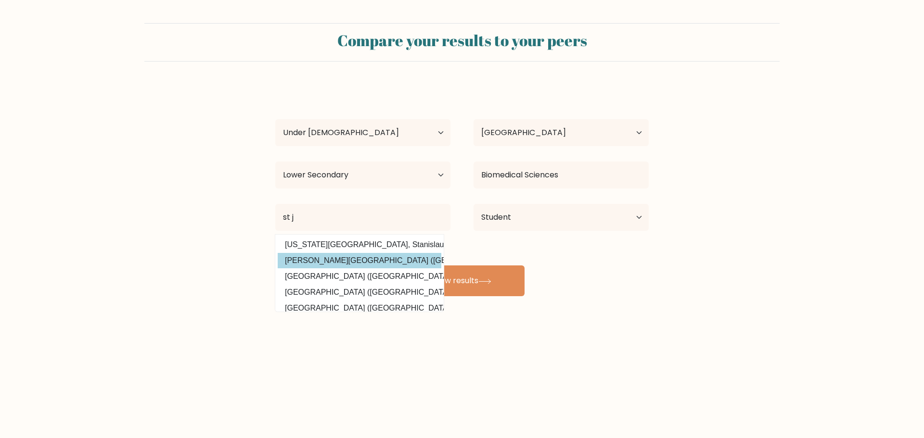
click at [386, 253] on option "Stephens College (United States)" at bounding box center [360, 260] width 164 height 15
type input "[PERSON_NAME][GEOGRAPHIC_DATA]"
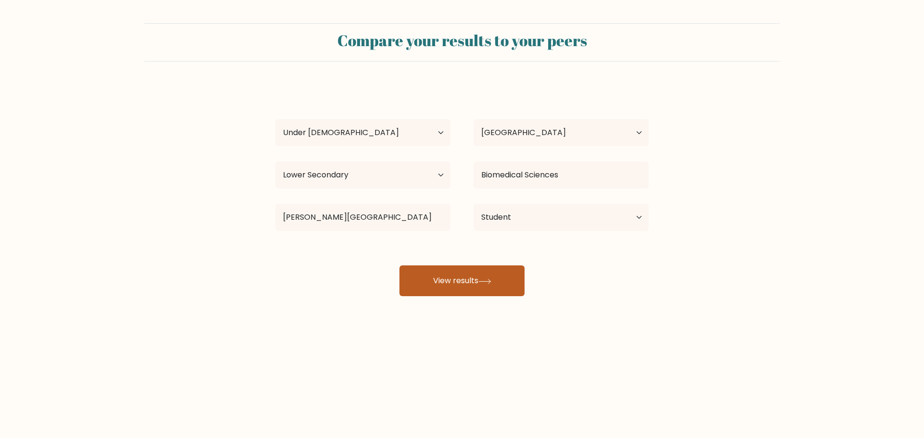
click at [492, 273] on button "View results" at bounding box center [462, 281] width 125 height 31
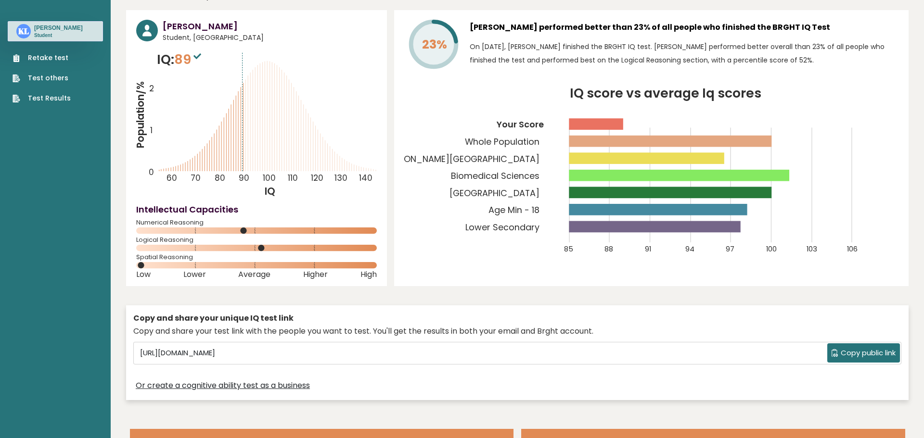
scroll to position [30, 0]
